Goal: Find specific page/section: Find specific page/section

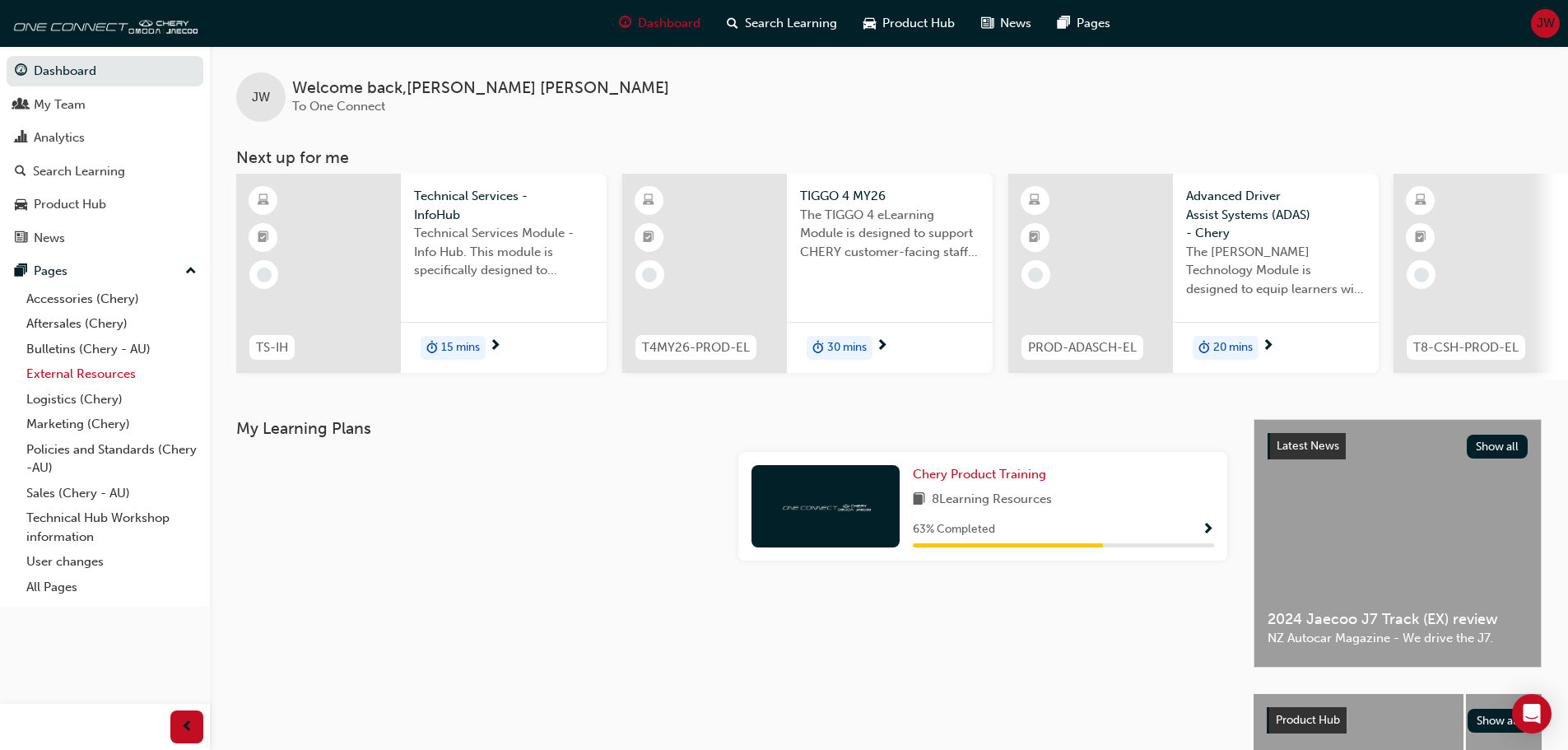
click at [68, 367] on link "External Resources" at bounding box center [111, 375] width 183 height 26
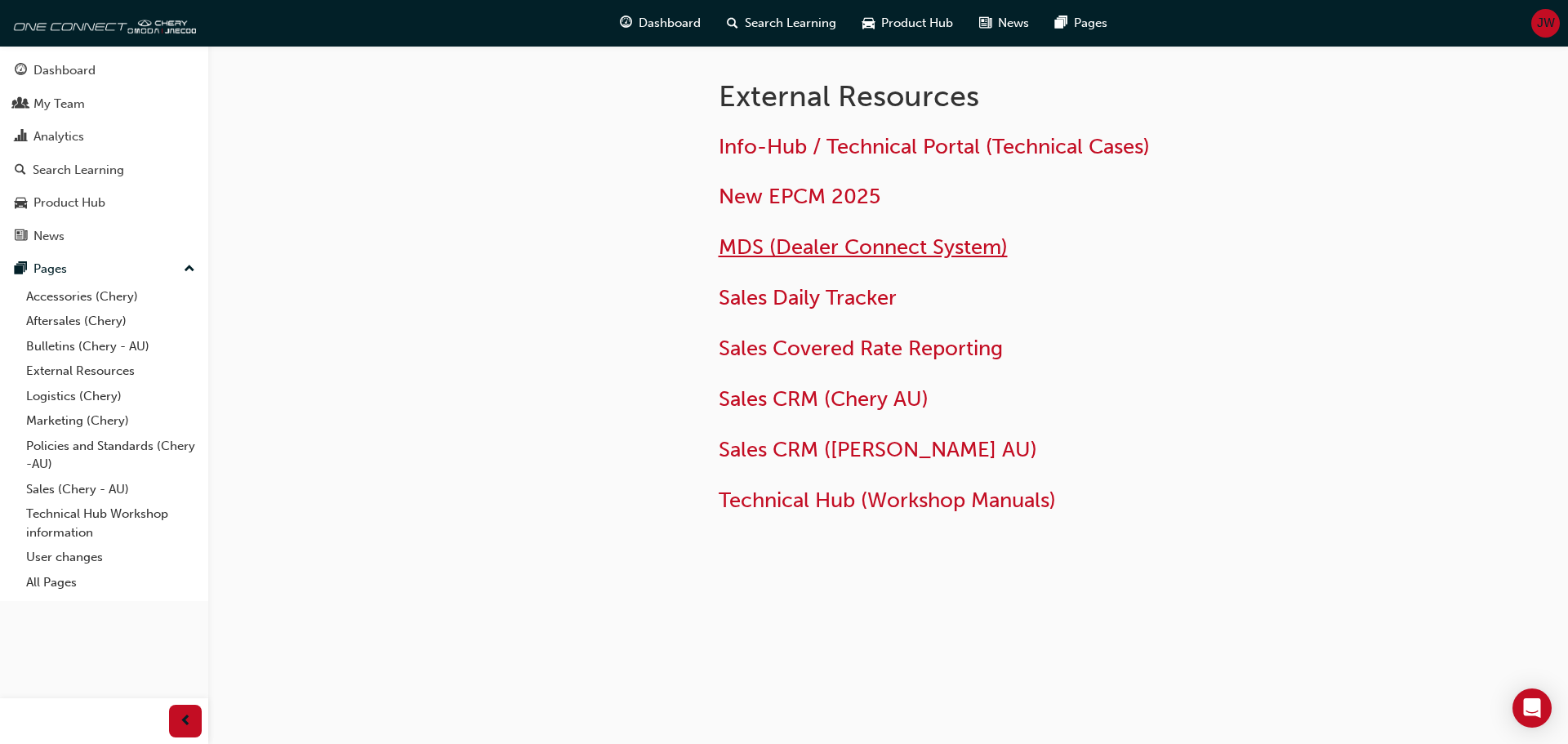
click at [784, 244] on span "MDS (Dealer Connect System)" at bounding box center [863, 247] width 289 height 26
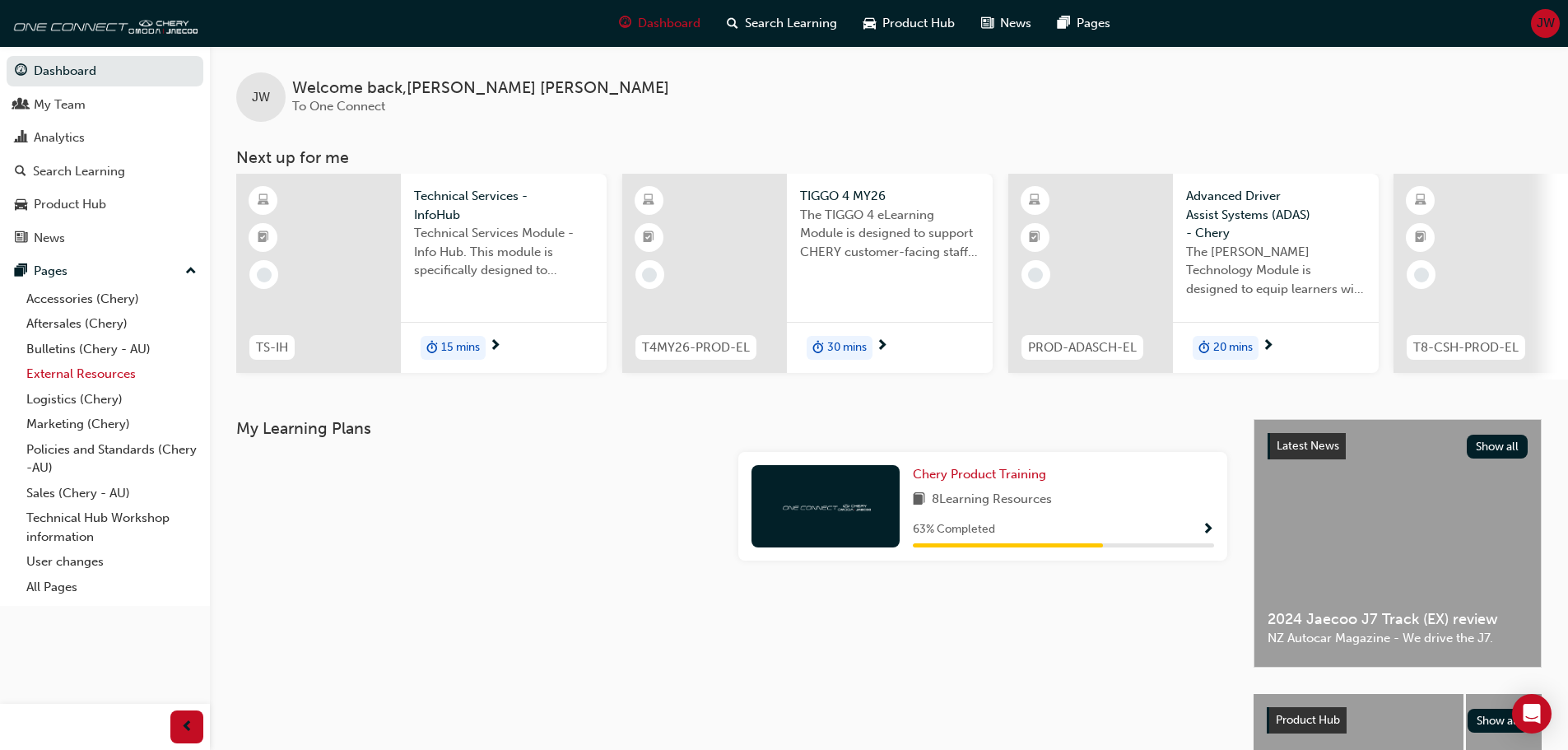
click at [76, 379] on link "External Resources" at bounding box center [111, 375] width 183 height 26
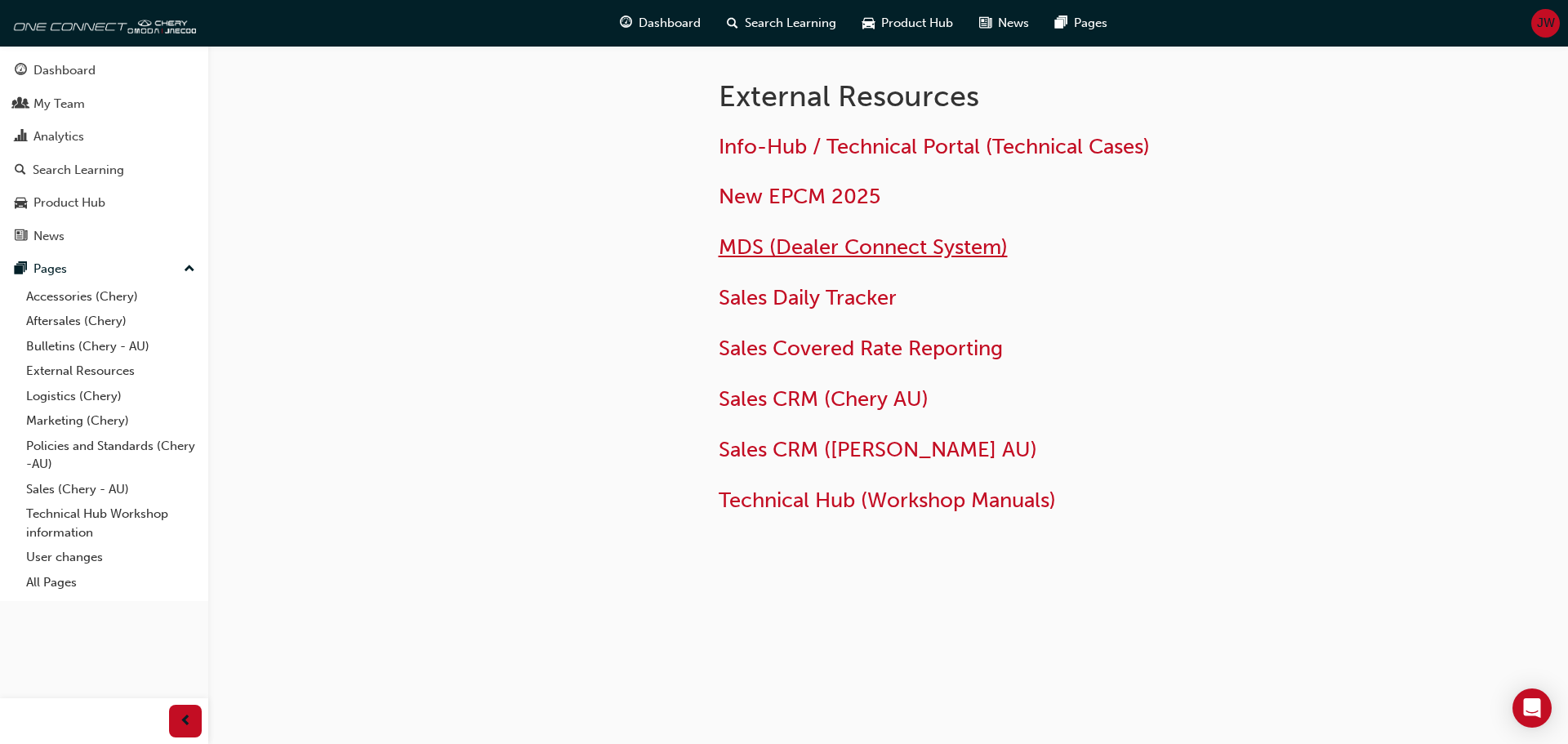
click at [810, 249] on span "MDS (Dealer Connect System)" at bounding box center [863, 247] width 289 height 26
